Goal: Check status: Check status

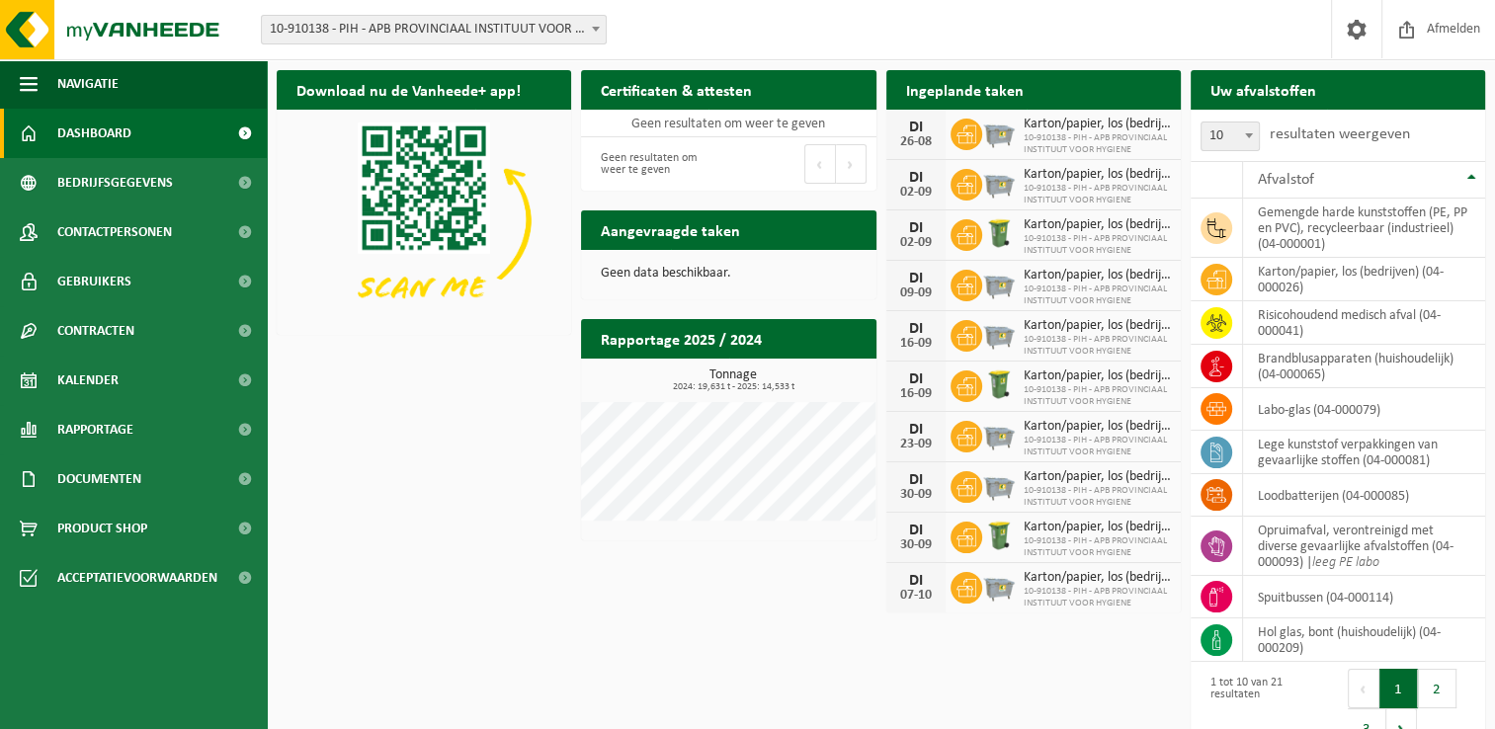
click at [494, 451] on div "Download nu de Vanheede+ app! Verberg Certificaten & attesten Bekijk uw certifi…" at bounding box center [881, 411] width 1218 height 702
click at [458, 397] on div "Download nu de Vanheede+ app! Verberg Certificaten & attesten Bekijk uw certifi…" at bounding box center [881, 411] width 1218 height 702
click at [95, 376] on span "Kalender" at bounding box center [87, 380] width 61 height 49
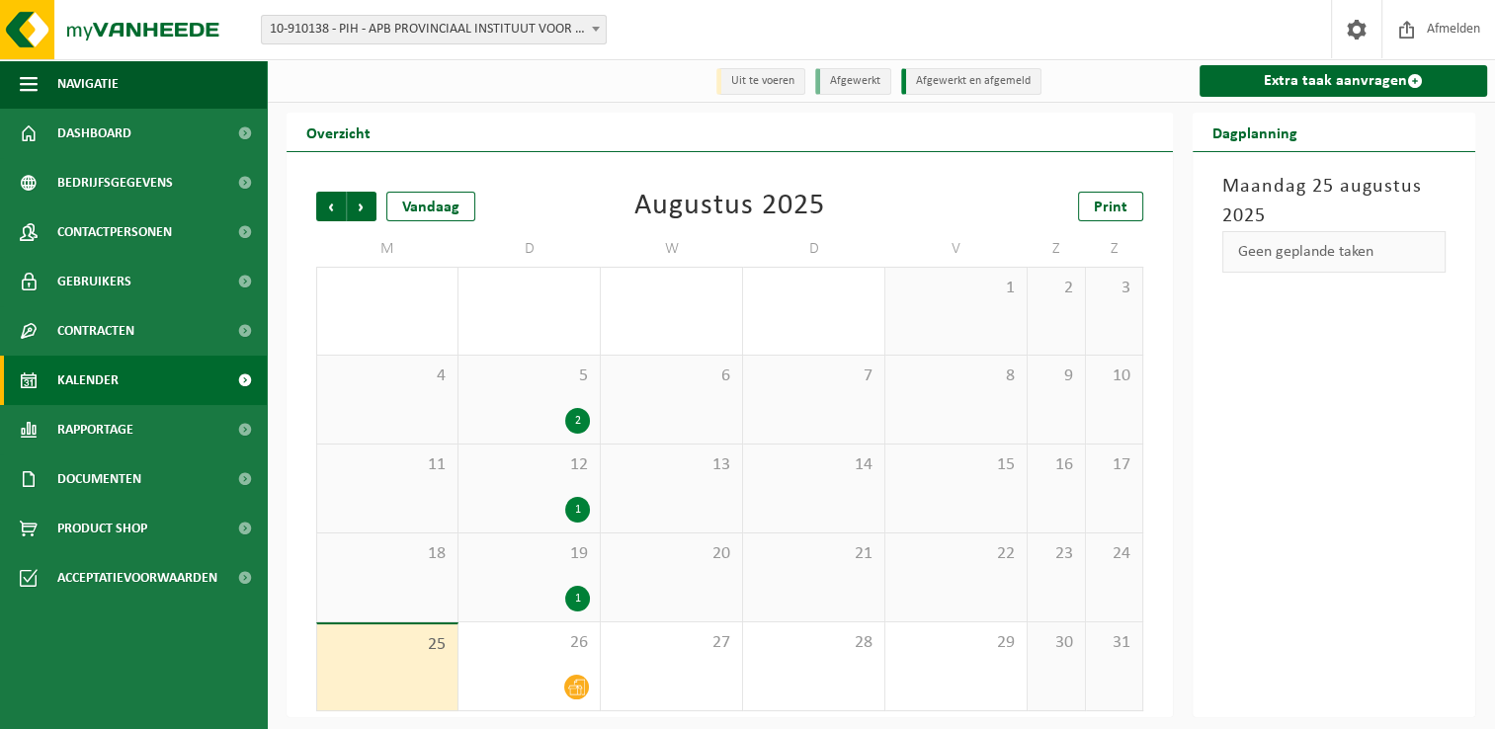
click at [728, 209] on div "Augustus 2025" at bounding box center [729, 207] width 191 height 30
click at [518, 678] on div at bounding box center [529, 687] width 122 height 27
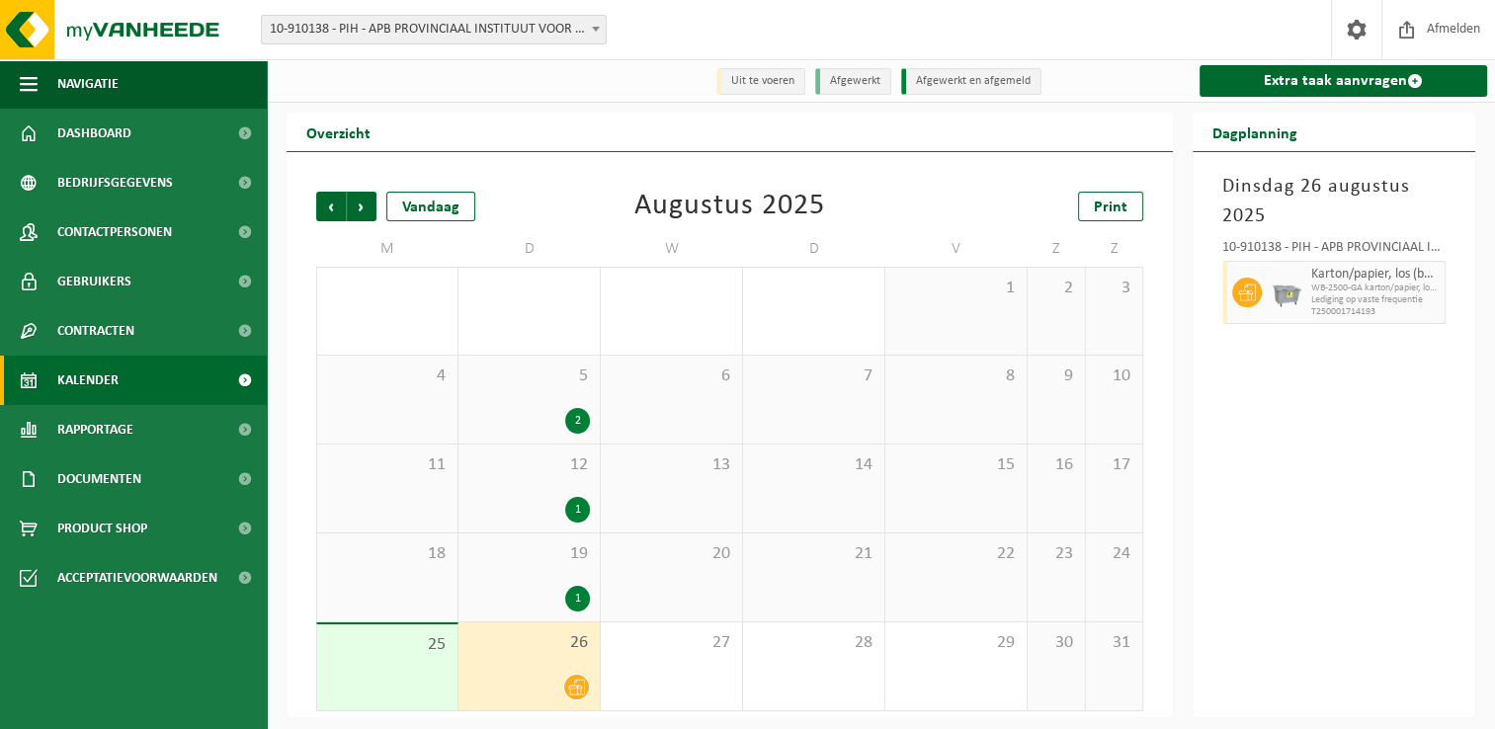
click at [520, 585] on div "19 1" at bounding box center [528, 578] width 141 height 88
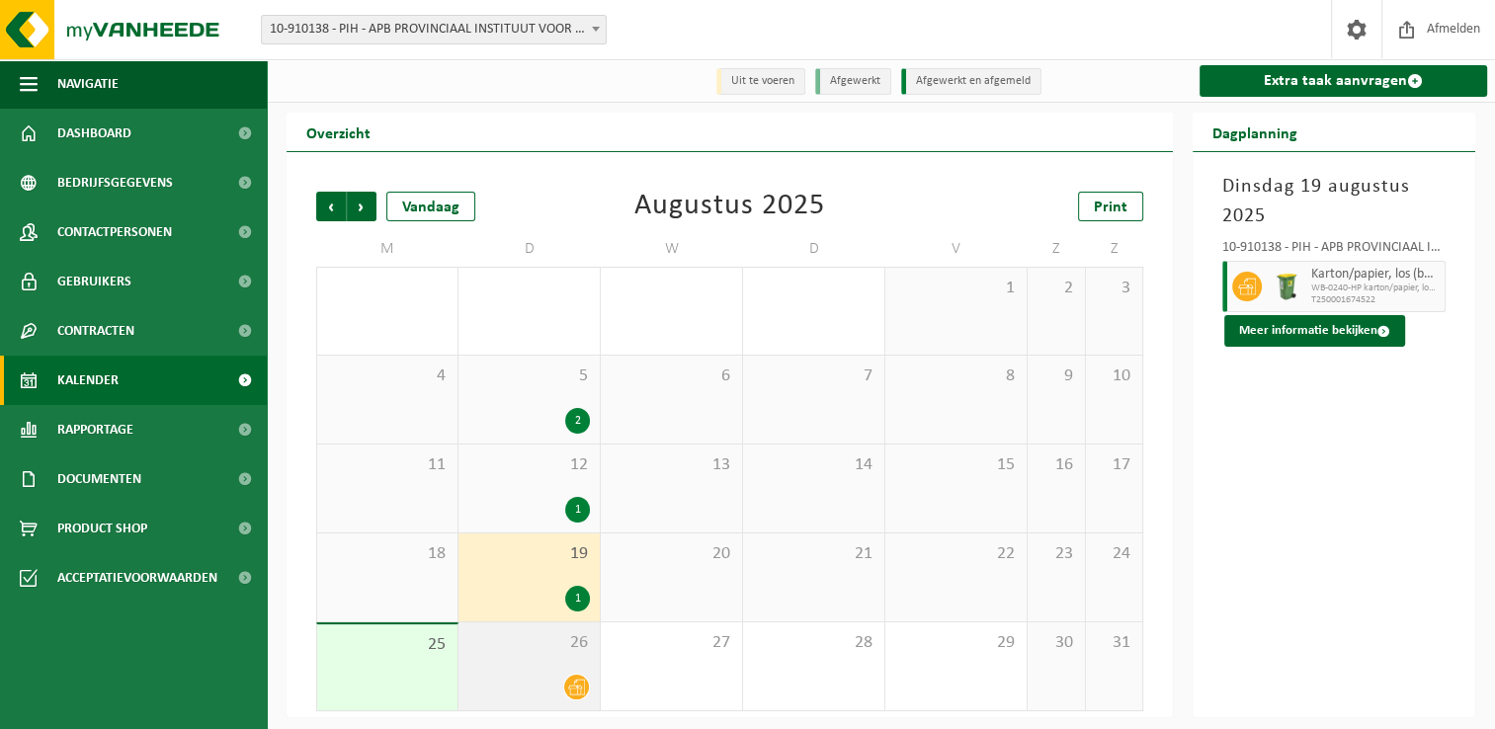
click at [521, 677] on div at bounding box center [529, 687] width 122 height 27
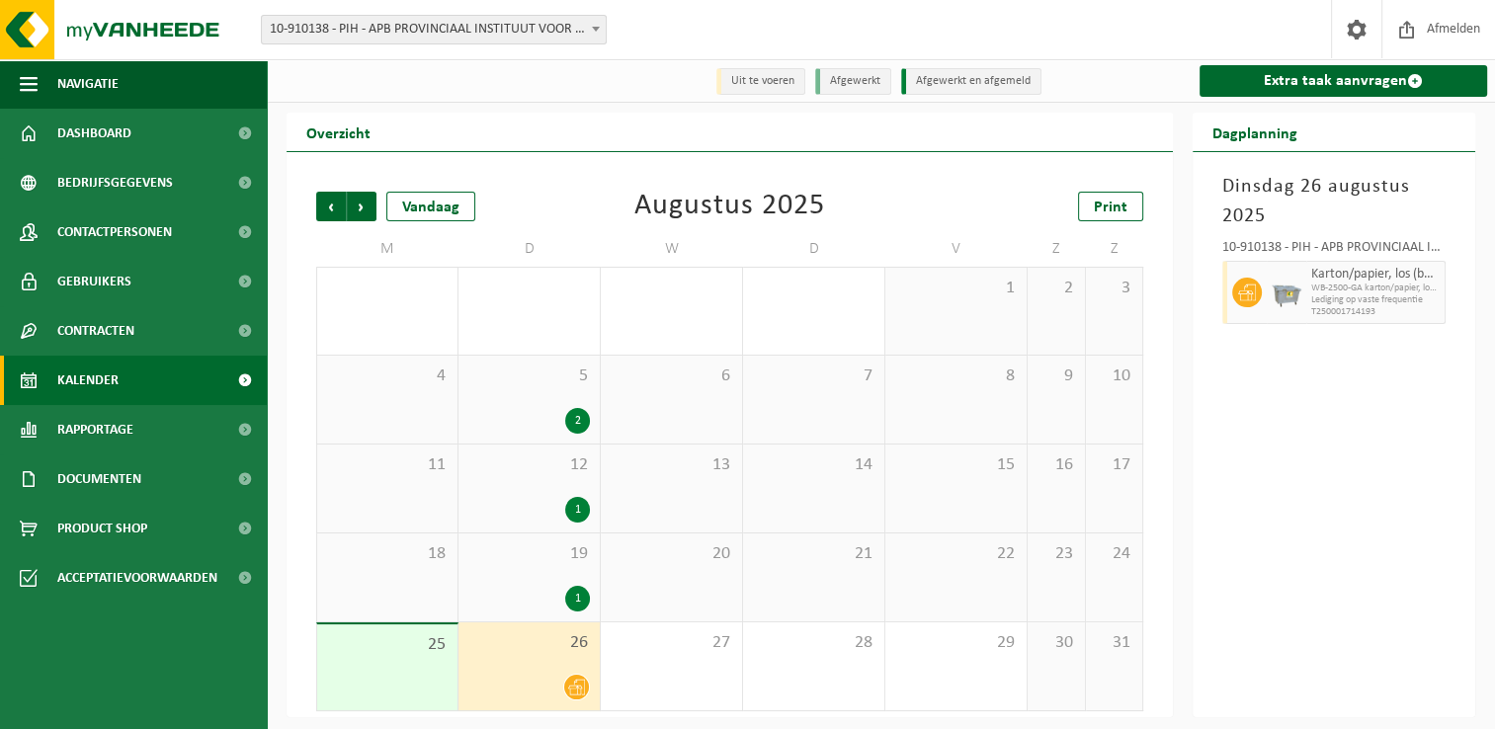
click at [692, 152] on div "Overzicht" at bounding box center [730, 133] width 886 height 40
click at [719, 187] on div "Vorige Volgende Vandaag Augustus 2025 Print M D W D V Z Z 28 29 1 30 1 5 31 1 2…" at bounding box center [729, 451] width 847 height 559
drag, startPoint x: 670, startPoint y: 205, endPoint x: 664, endPoint y: 213, distance: 10.7
click at [670, 206] on div "Augustus 2025" at bounding box center [729, 207] width 191 height 30
click at [593, 177] on div "Vorige Volgende Vandaag Augustus 2025 Print M D W D V Z Z 28 29 1 30 1 5 31 1 2…" at bounding box center [729, 451] width 847 height 559
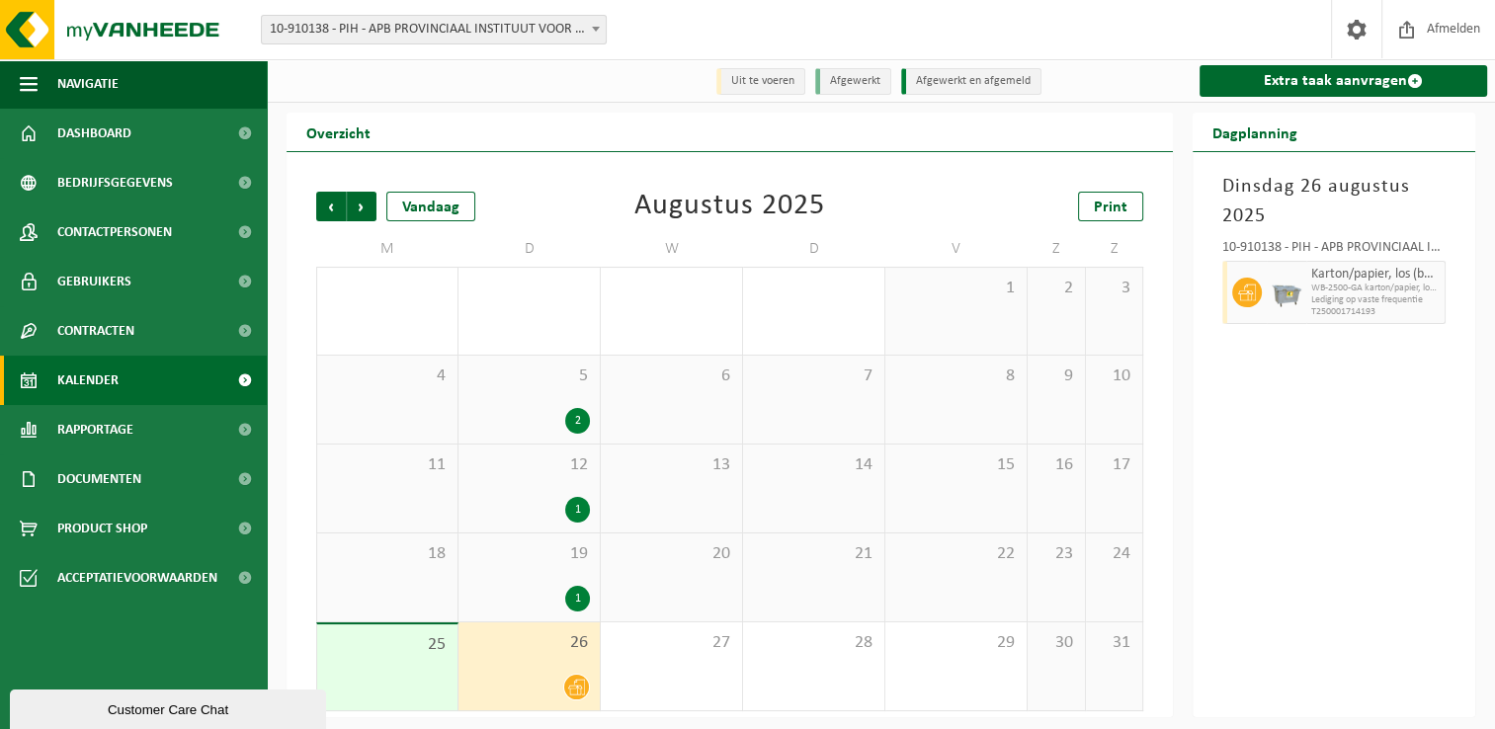
drag, startPoint x: 845, startPoint y: 204, endPoint x: 831, endPoint y: 199, distance: 14.7
click at [844, 202] on div "Vorige Volgende Vandaag Augustus 2025 Print" at bounding box center [729, 207] width 827 height 30
click at [789, 111] on div "Uit te voeren Afgewerkt Afgewerkt en afgemeld Extra taak aanvragen Overzicht Vo…" at bounding box center [747, 358] width 1495 height 717
click at [755, 204] on div "Augustus 2025" at bounding box center [729, 207] width 191 height 30
click at [702, 221] on div "Augustus 2025" at bounding box center [729, 207] width 191 height 30
